Goal: Use online tool/utility: Use online tool/utility

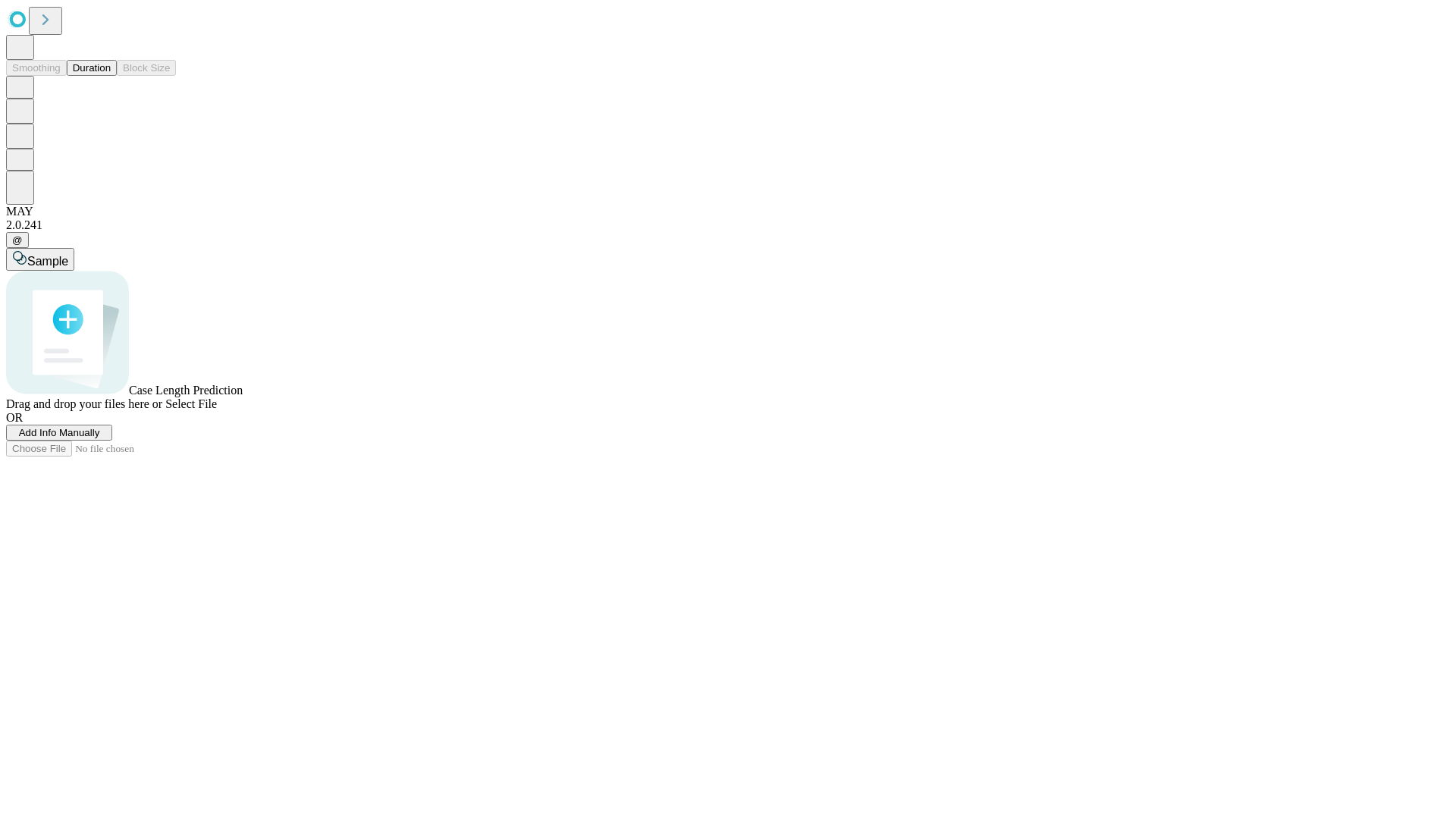
click at [110, 76] on button "Duration" at bounding box center [91, 68] width 50 height 16
click at [217, 410] on span "Select File" at bounding box center [191, 403] width 52 height 13
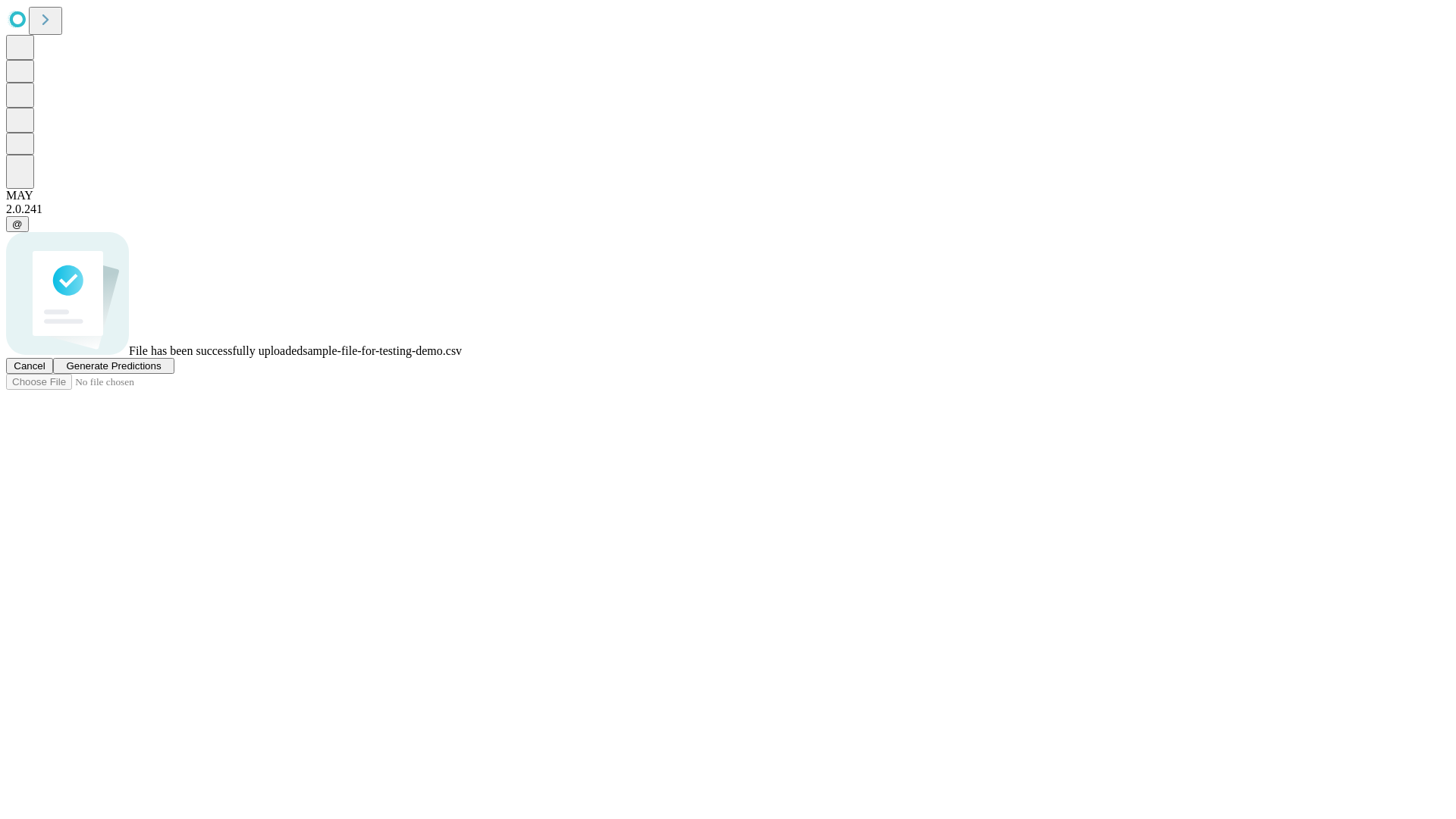
click at [161, 372] on span "Generate Predictions" at bounding box center [112, 365] width 94 height 11
